Goal: Task Accomplishment & Management: Use online tool/utility

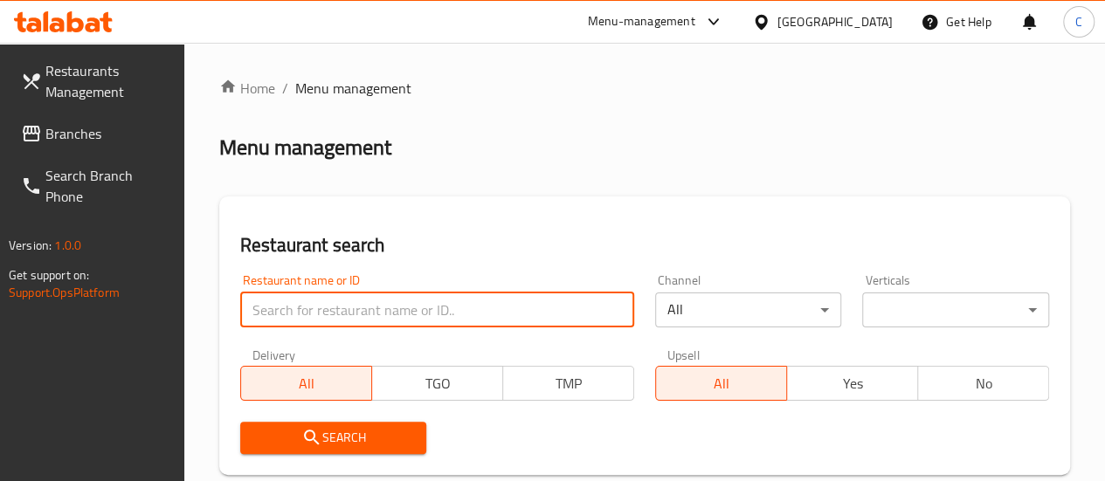
click at [314, 310] on input "search" at bounding box center [437, 310] width 394 height 35
type input "karam [GEOGRAPHIC_DATA]"
click button "Search" at bounding box center [333, 438] width 187 height 32
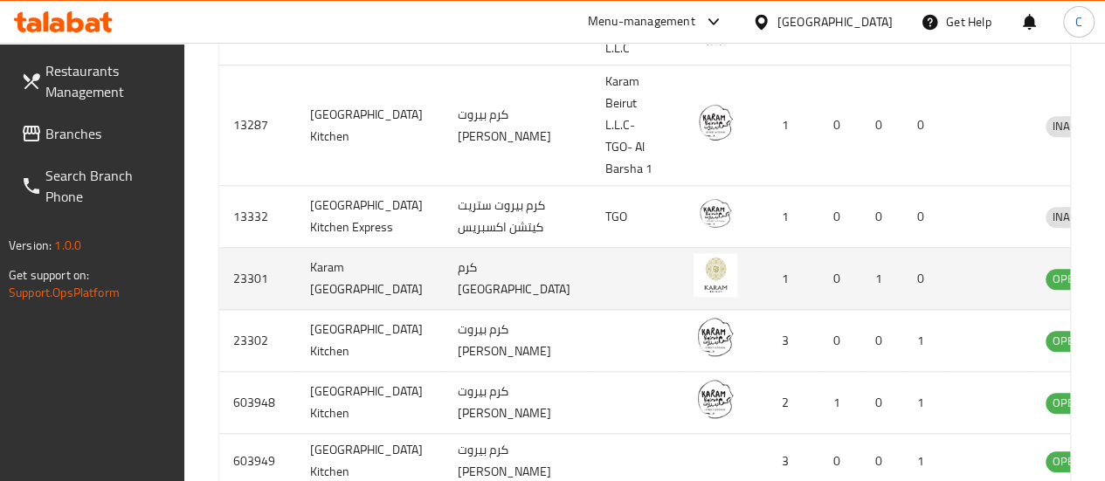
scroll to position [786, 0]
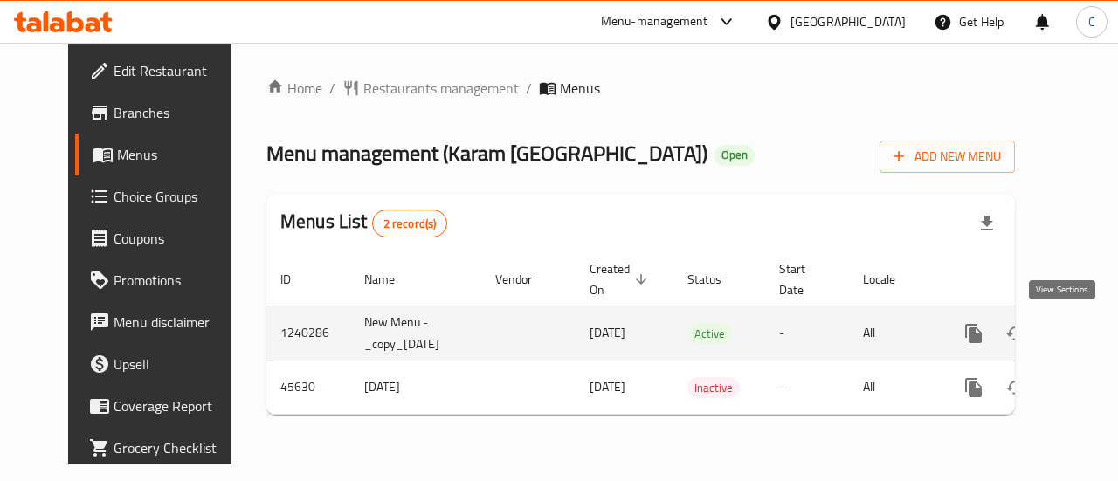
click at [1089, 330] on icon "enhanced table" at bounding box center [1099, 333] width 21 height 21
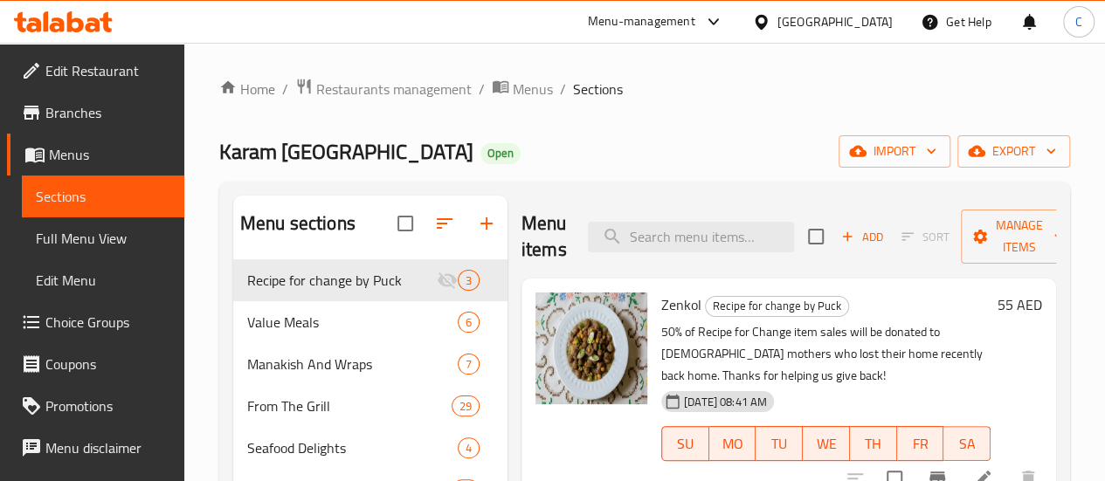
click at [724, 217] on div "Menu items Add Sort Manage items" at bounding box center [788, 237] width 534 height 83
click at [720, 232] on input "search" at bounding box center [691, 237] width 206 height 31
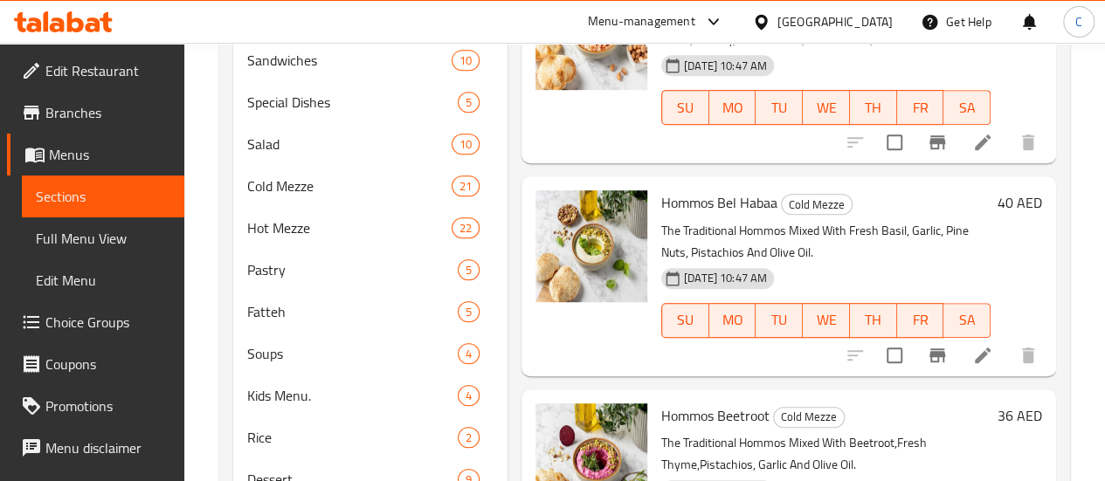
scroll to position [1135, 0]
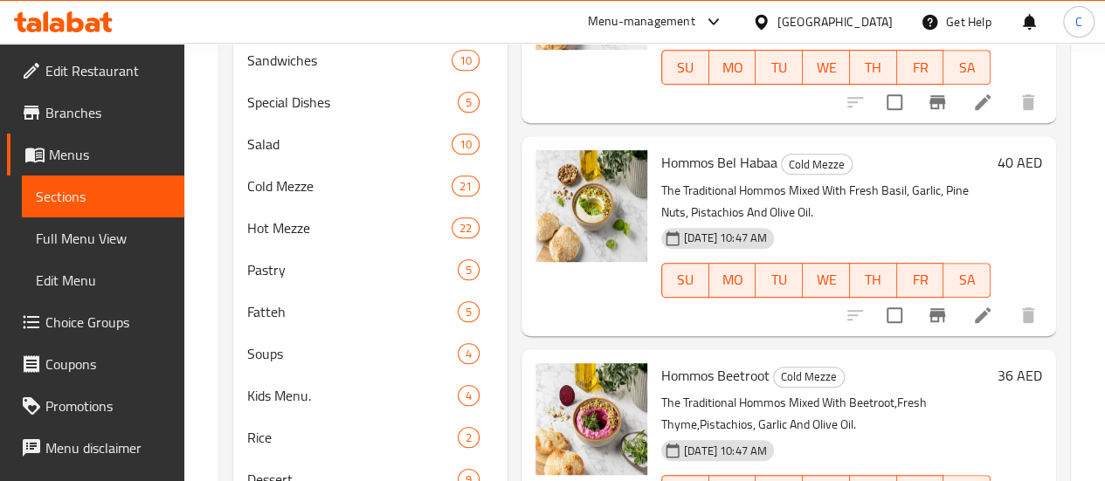
type input "hommos"
drag, startPoint x: 686, startPoint y: 357, endPoint x: 882, endPoint y: 357, distance: 195.6
click at [881, 392] on p "The Traditional Hommos Mixed With Beetroot,Fresh Thyme,Pistachios, Garlic And O…" at bounding box center [825, 414] width 329 height 44
click at [900, 392] on p "The Traditional Hommos Mixed With Beetroot,Fresh Thyme,Pistachios, Garlic And O…" at bounding box center [825, 414] width 329 height 44
